Goal: Information Seeking & Learning: Learn about a topic

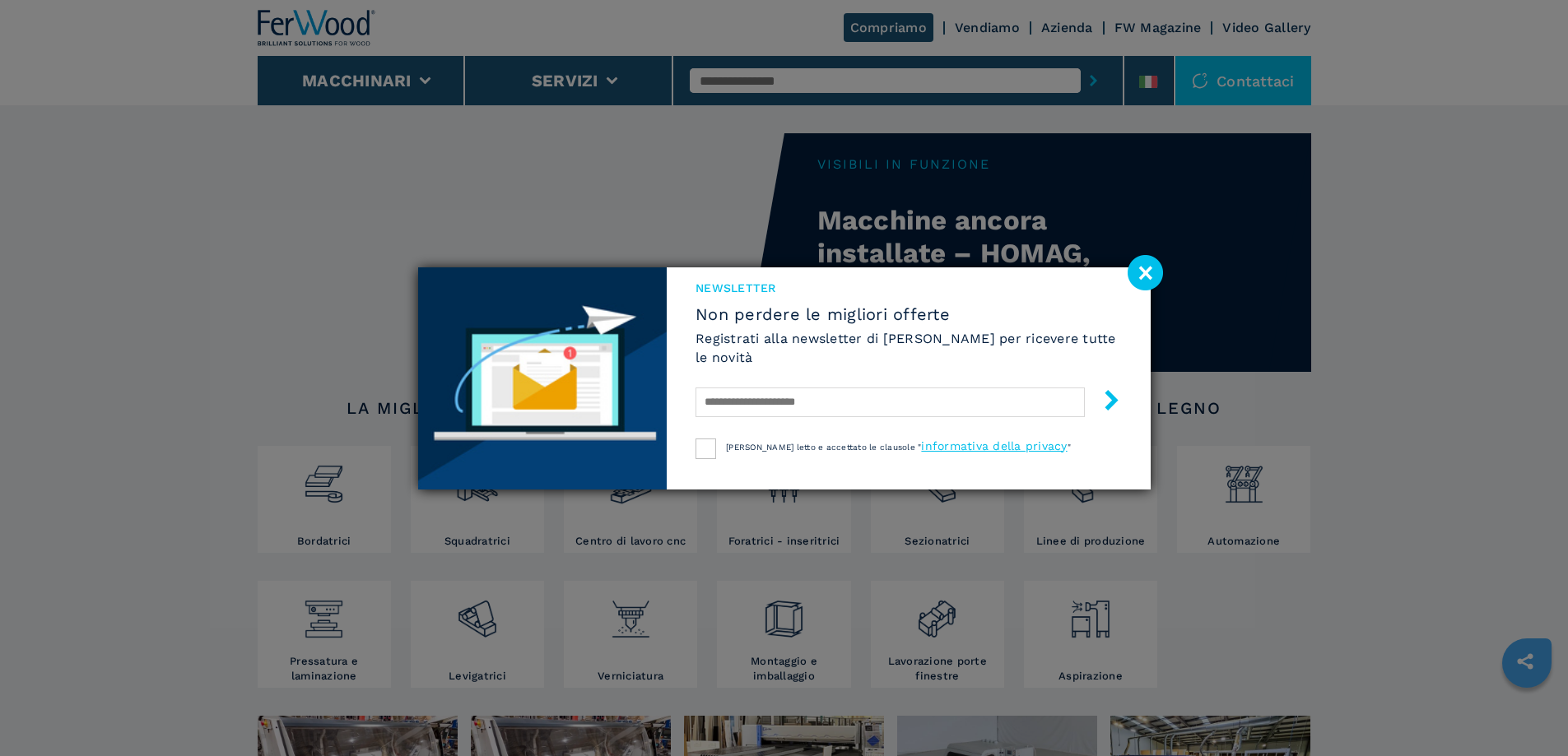
click at [1149, 277] on image at bounding box center [1146, 273] width 35 height 35
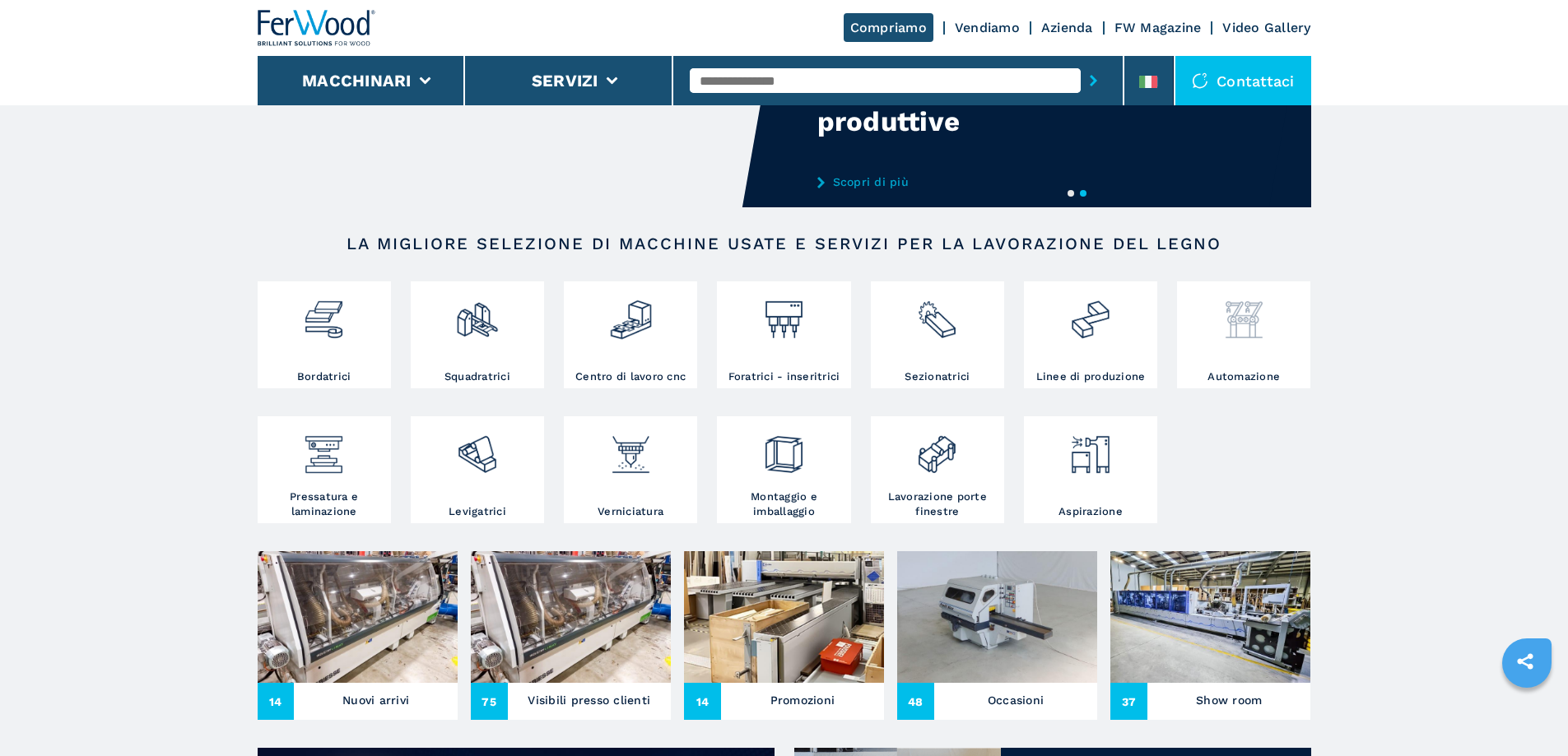
scroll to position [247, 0]
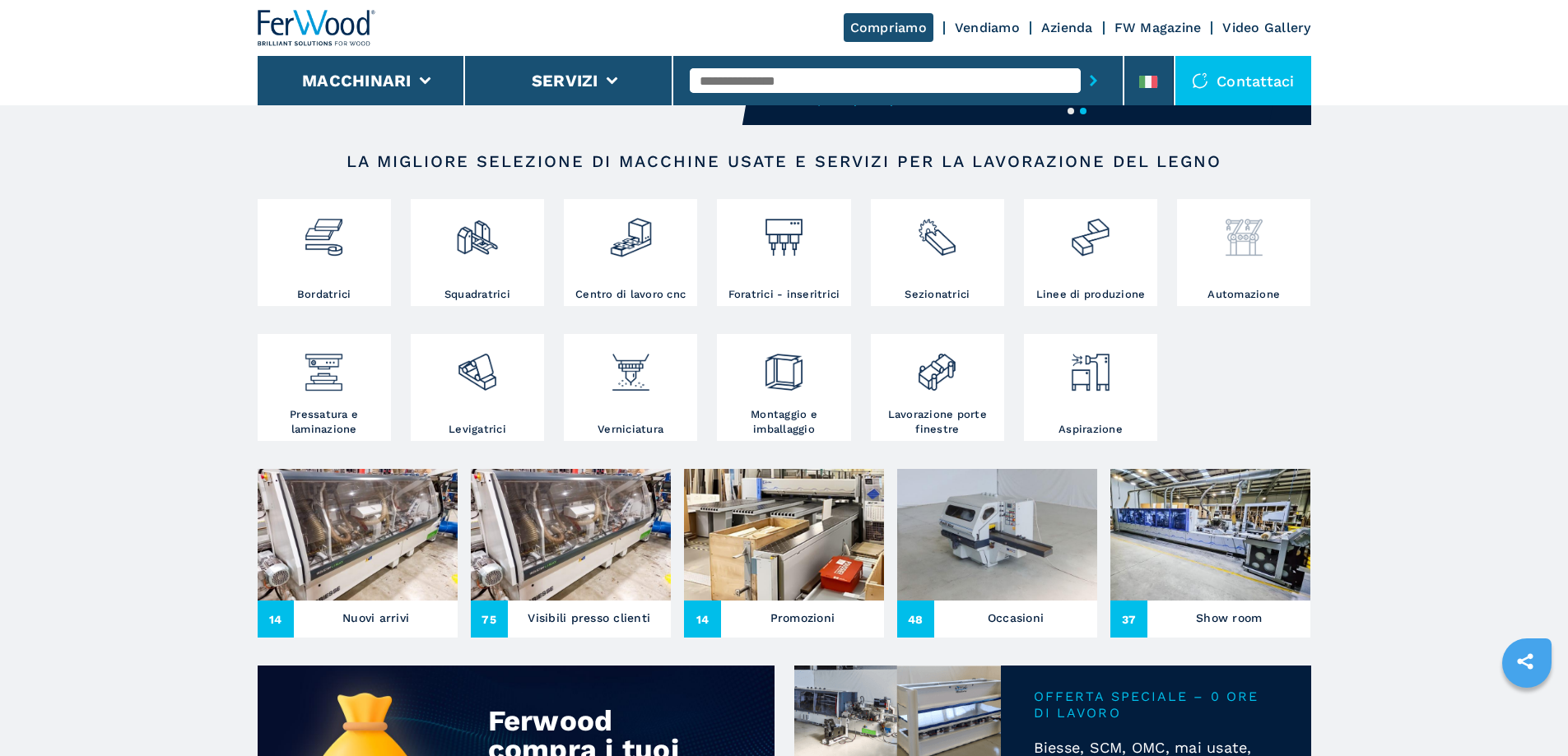
click at [1253, 272] on div at bounding box center [1244, 244] width 125 height 84
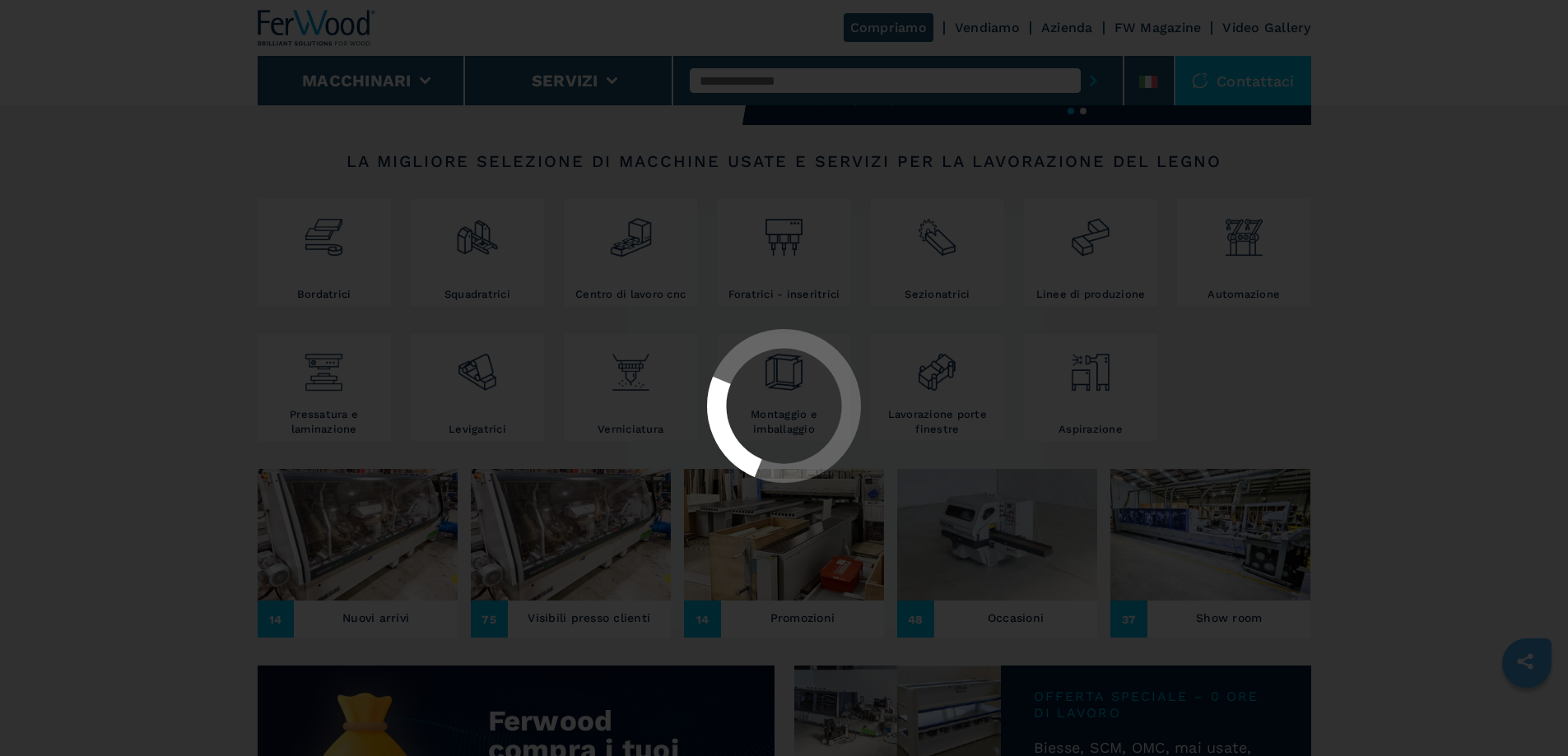
select select "**********"
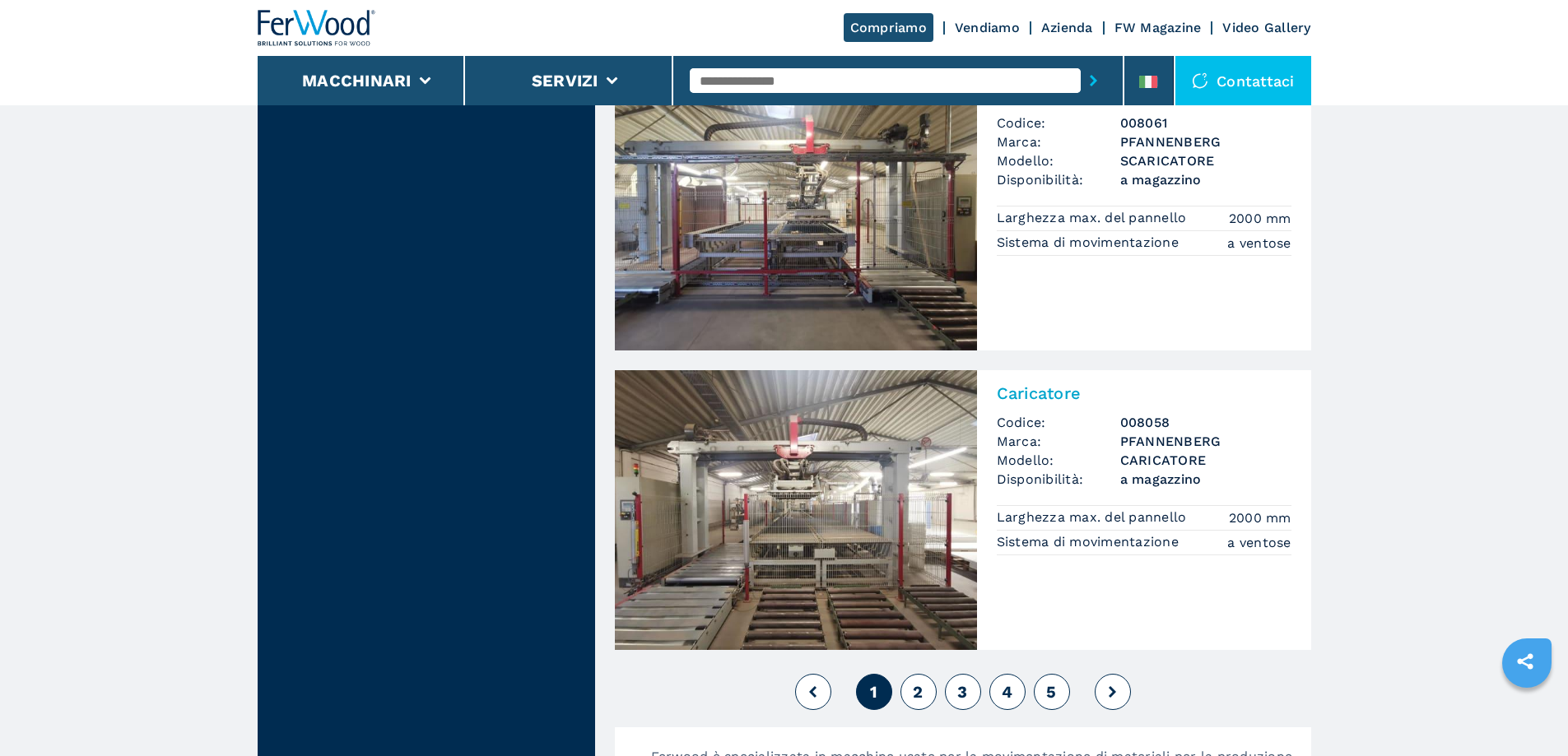
scroll to position [3455, 0]
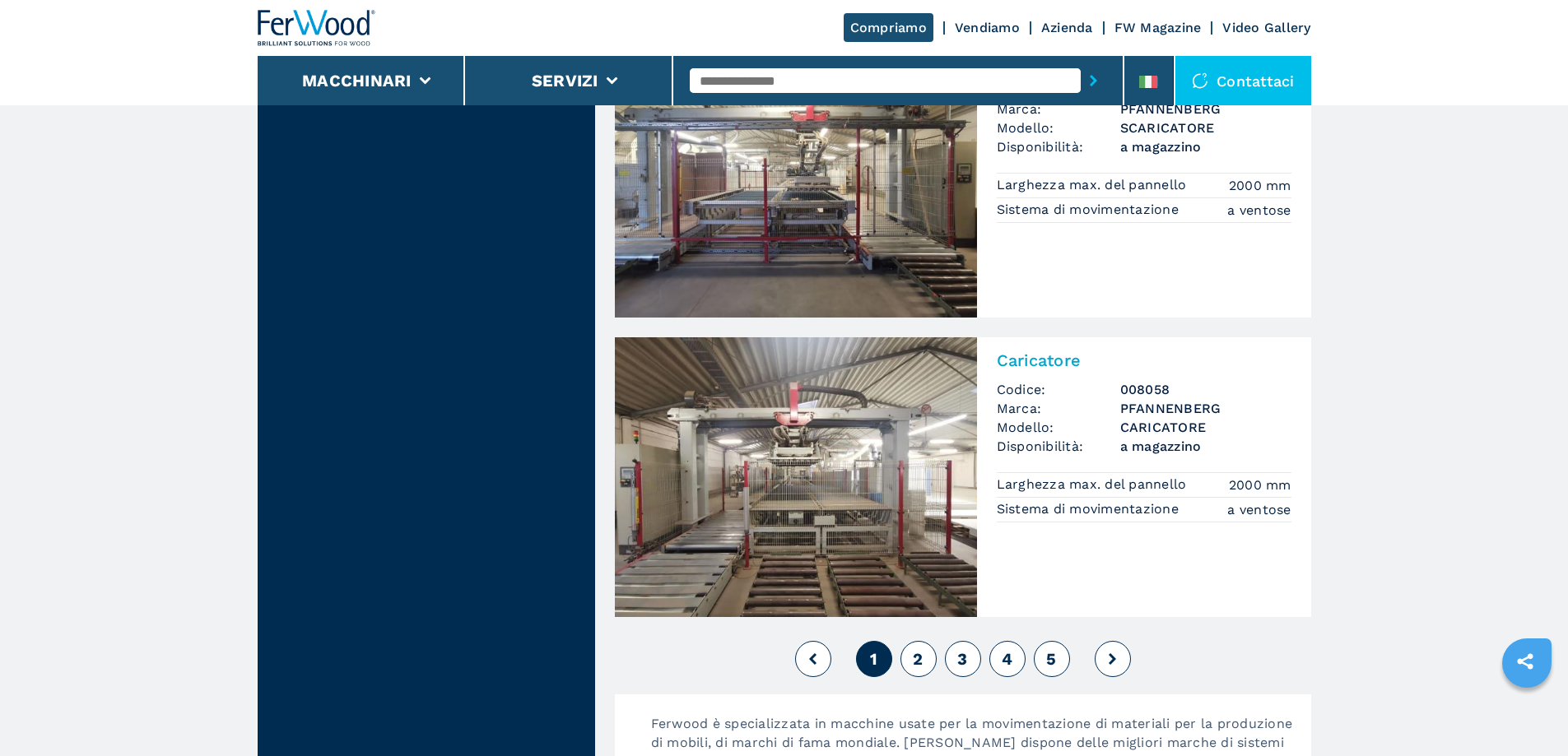
click at [916, 662] on span "2" at bounding box center [918, 659] width 10 height 20
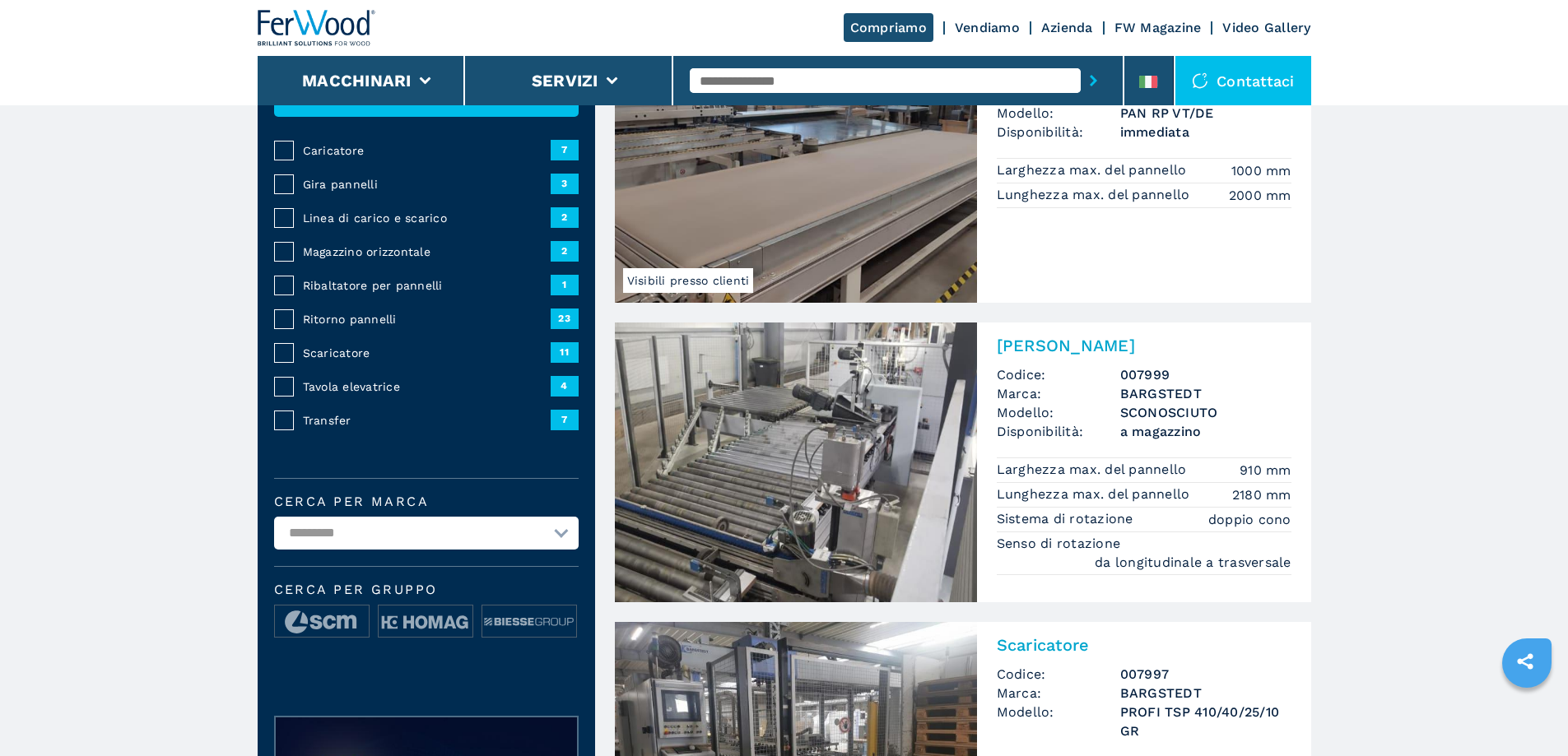
scroll to position [247, 0]
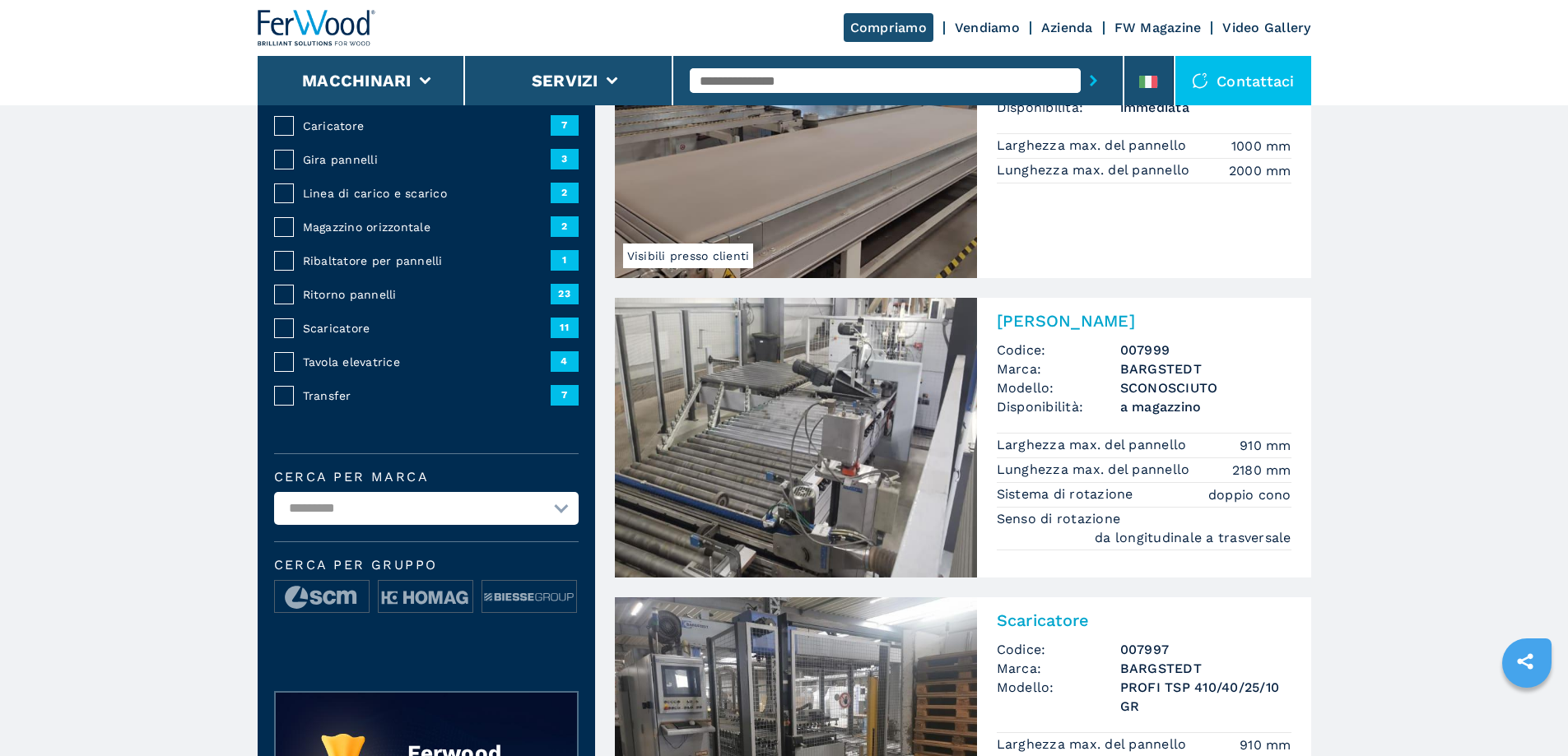
click at [781, 382] on img at bounding box center [796, 437] width 362 height 280
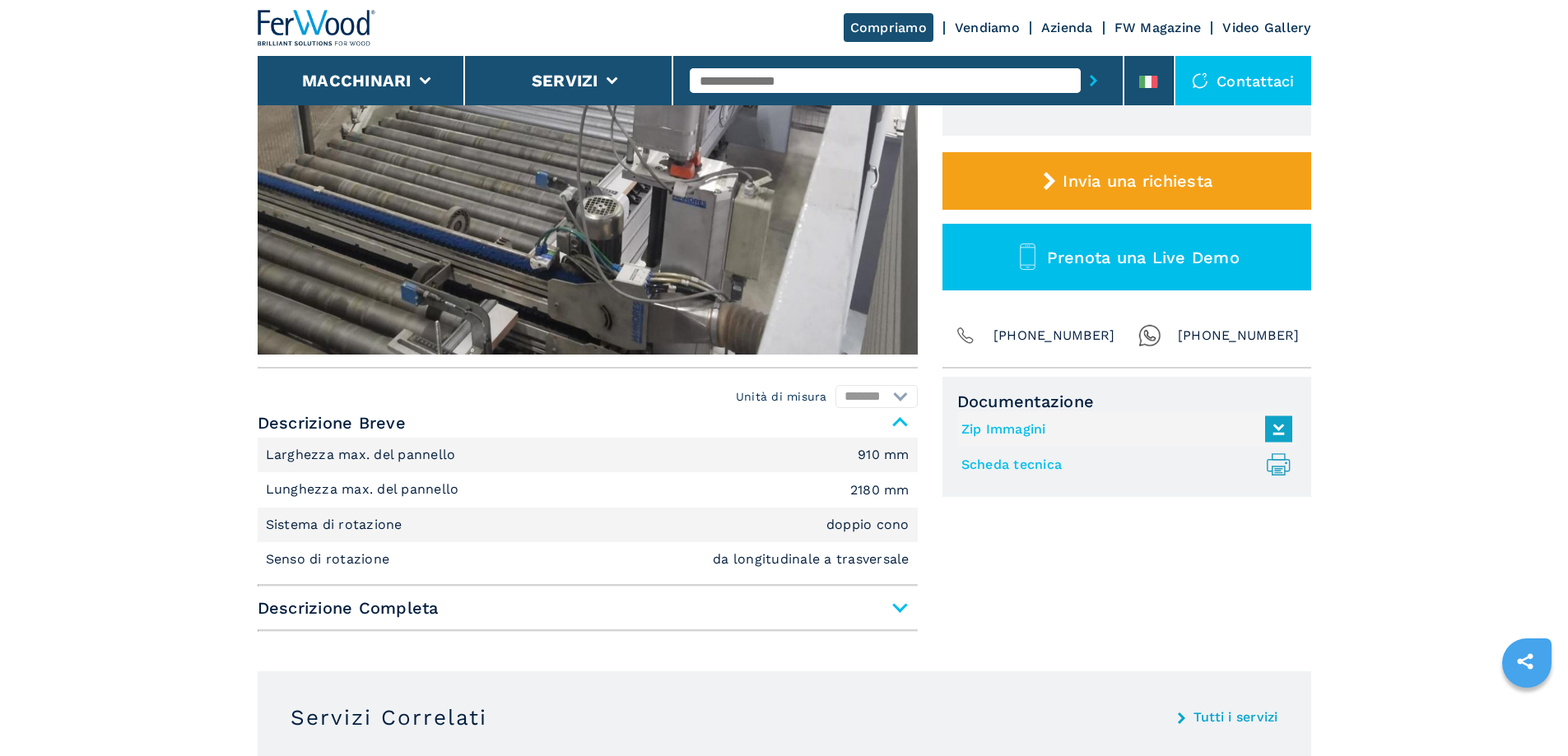
scroll to position [411, 0]
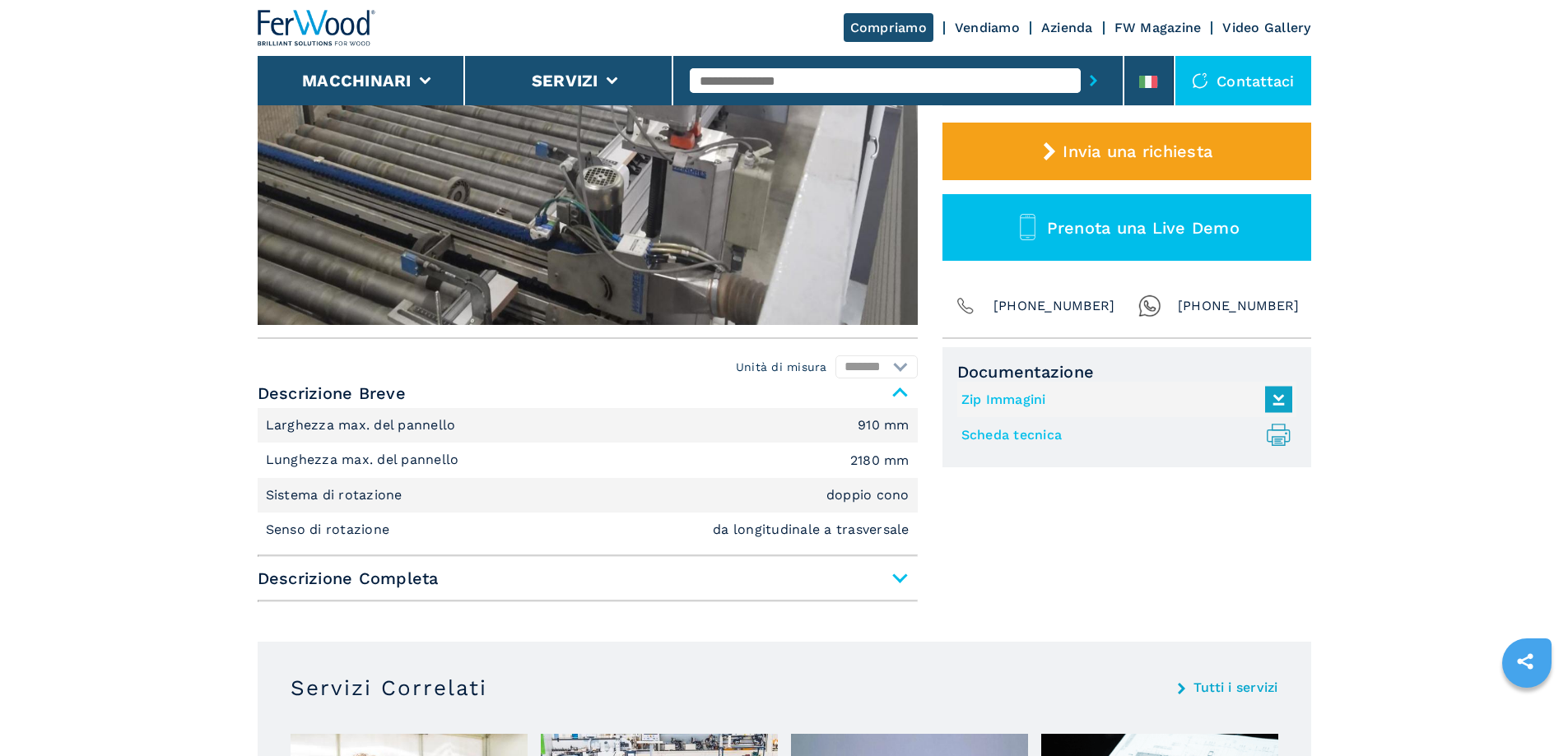
click at [898, 581] on span "Descrizione Completa" at bounding box center [588, 577] width 660 height 29
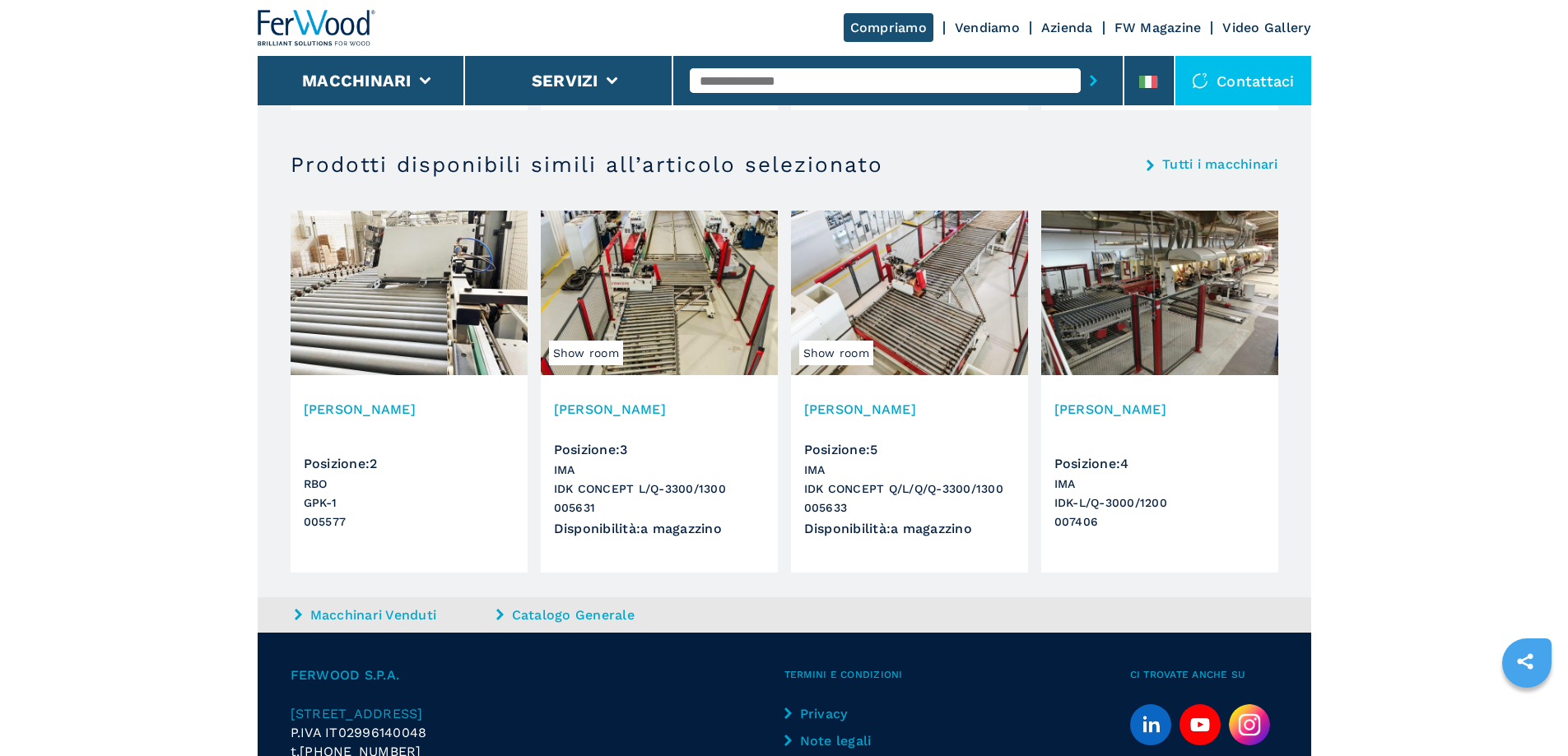
scroll to position [1933, 0]
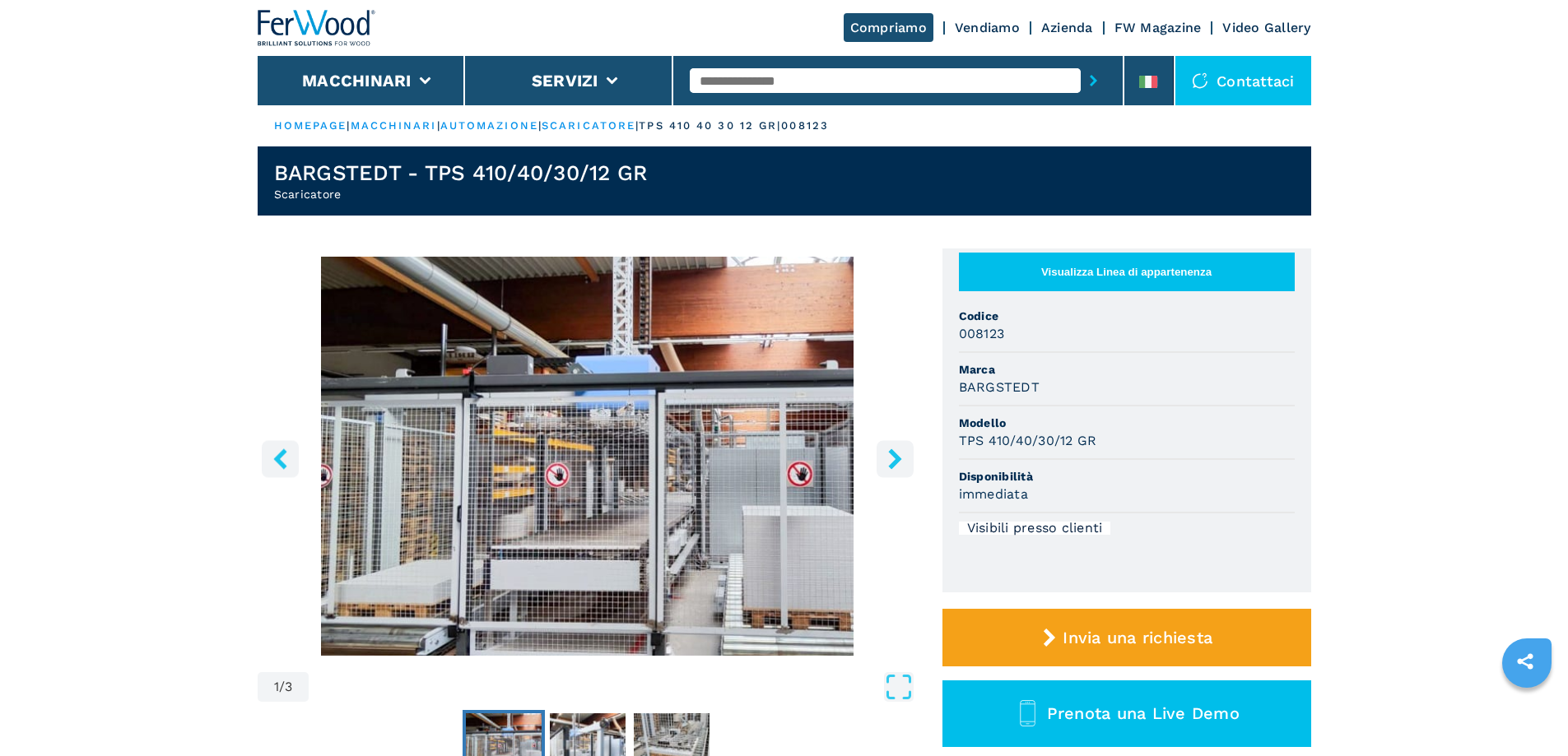
scroll to position [83, 0]
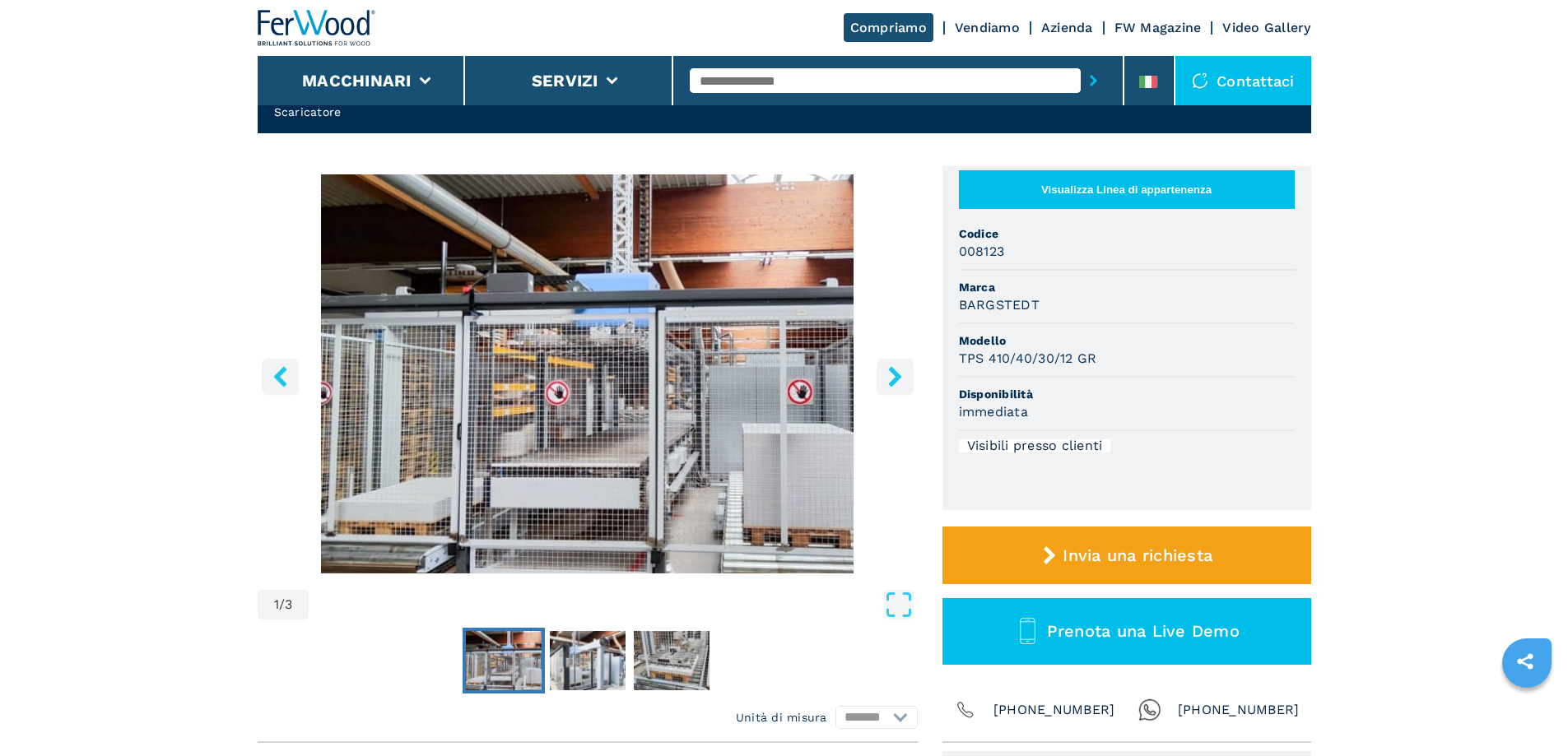
click at [928, 381] on div "1 / 3 Unità di misura ******* ********* Visualizza Linea di appartenenza Codice…" at bounding box center [785, 454] width 1054 height 577
click at [913, 375] on button "right-button" at bounding box center [895, 376] width 37 height 37
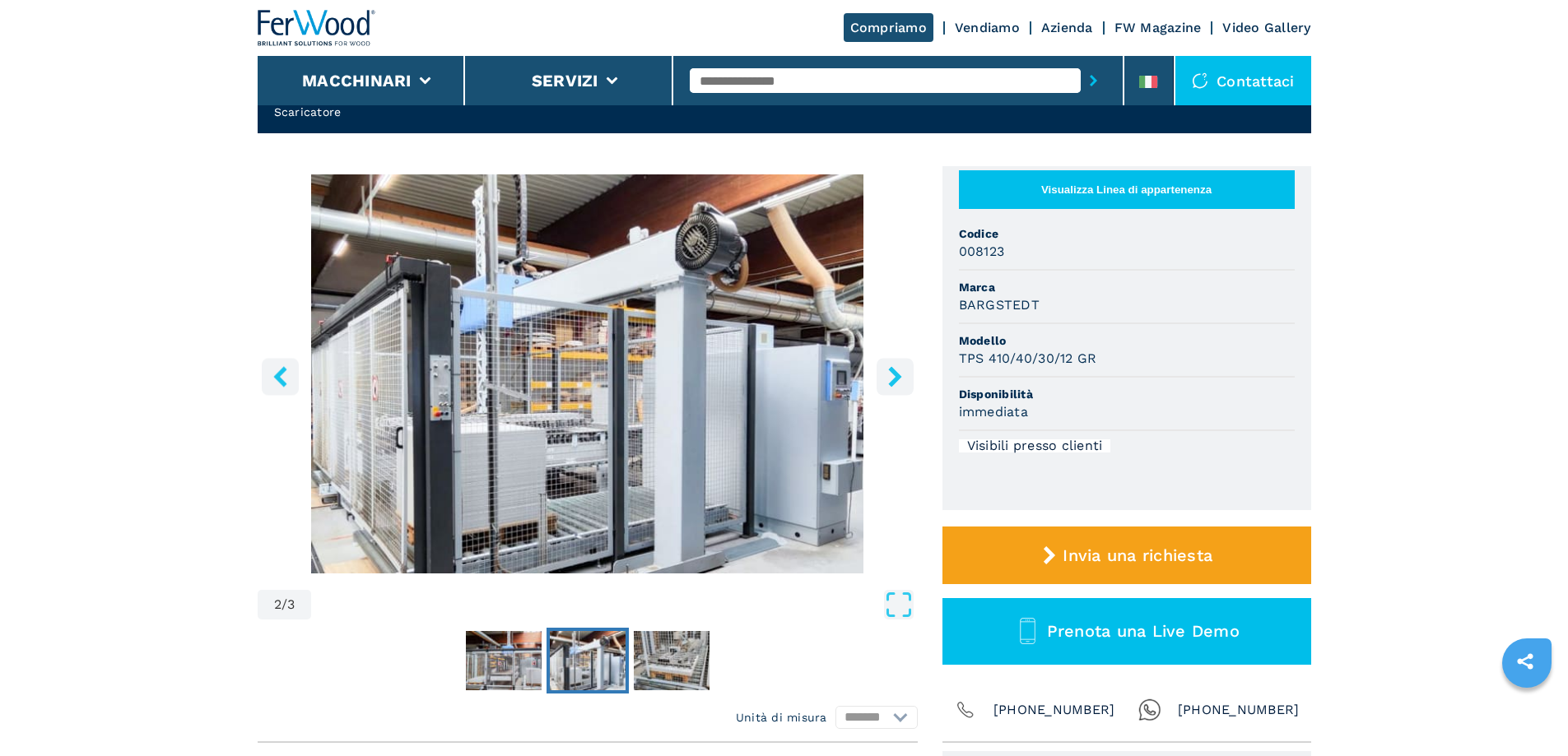
click at [913, 375] on button "right-button" at bounding box center [895, 376] width 37 height 37
click at [904, 375] on icon "right-button" at bounding box center [895, 376] width 21 height 21
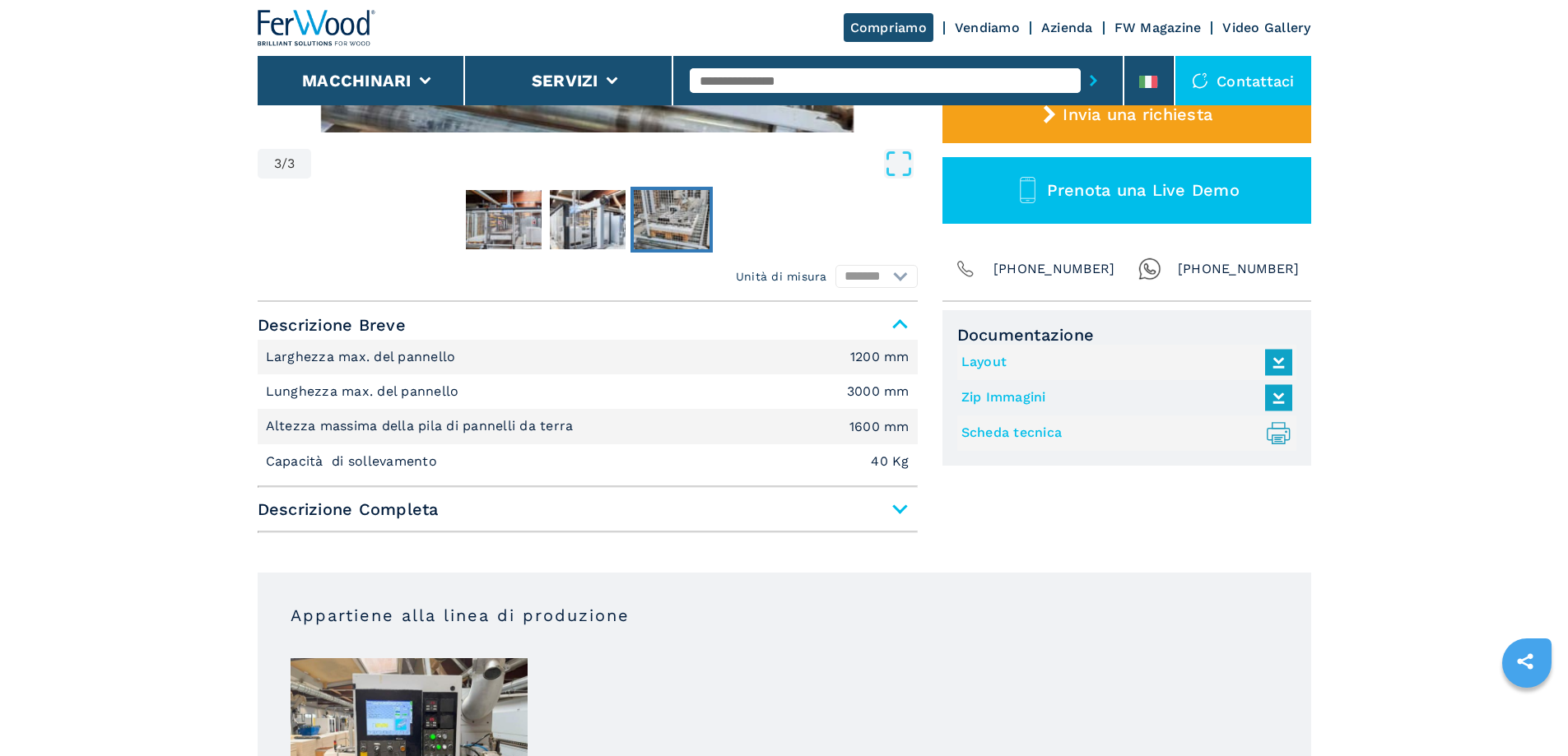
scroll to position [576, 0]
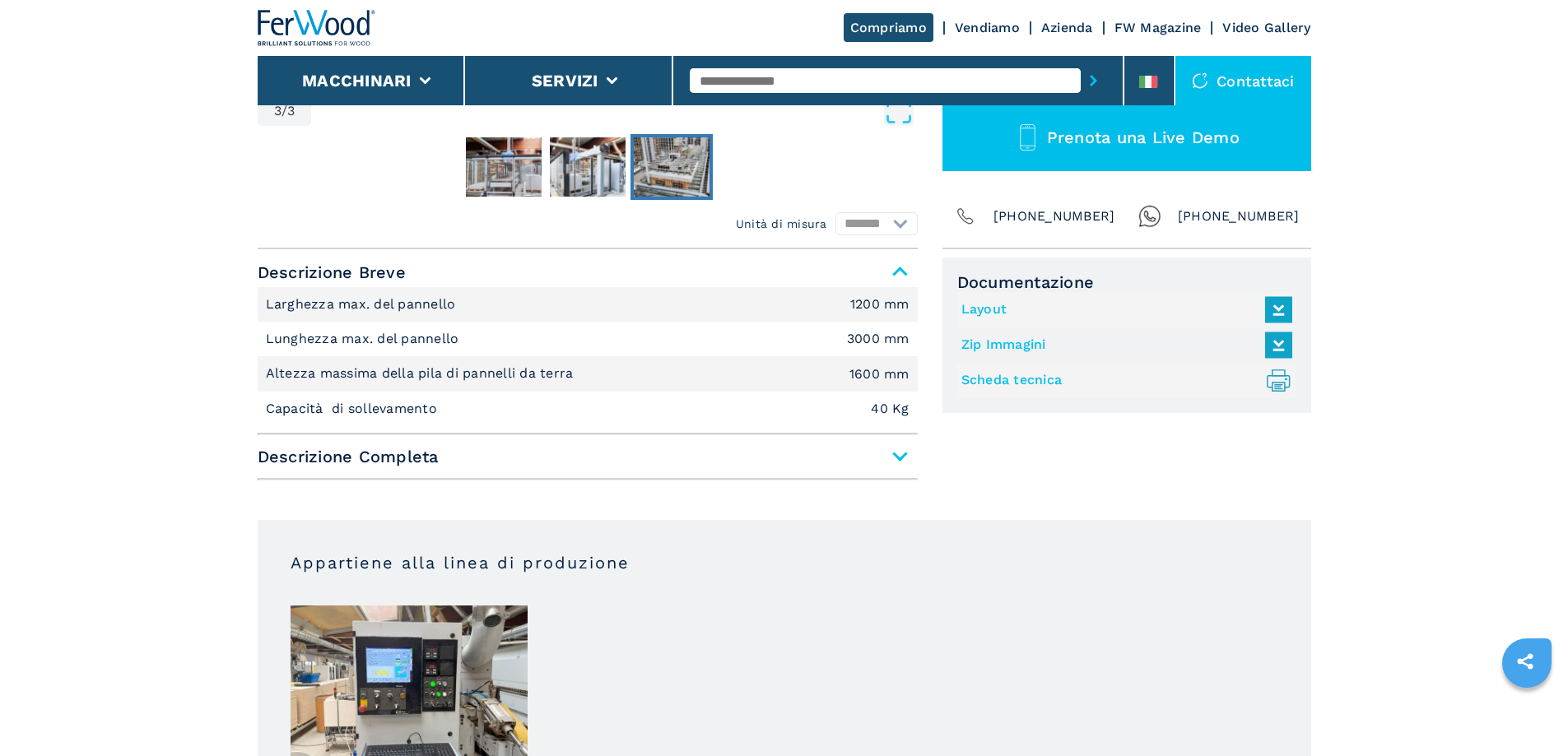
click at [902, 451] on span "Descrizione Completa" at bounding box center [588, 456] width 660 height 29
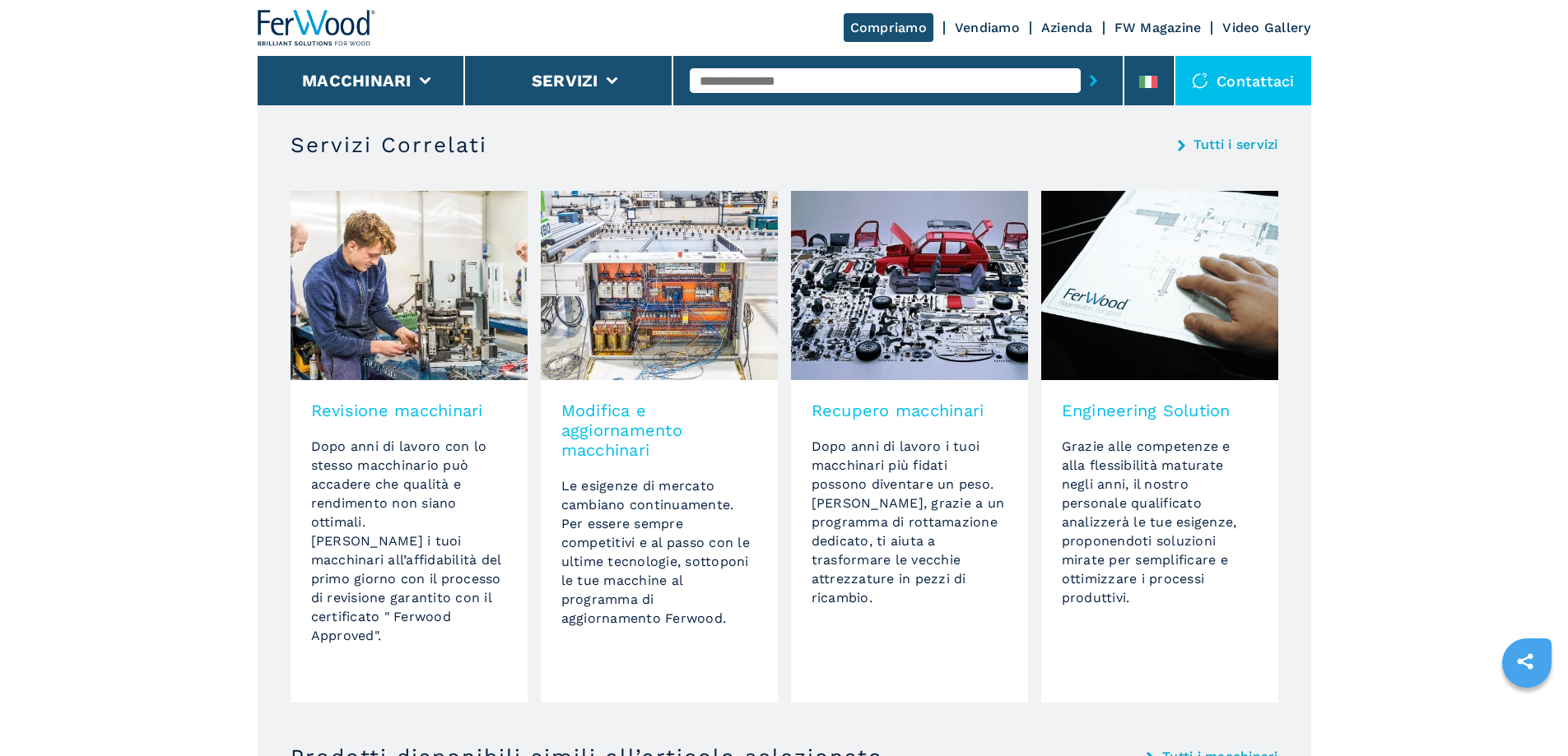
scroll to position [2056, 0]
